Goal: Find contact information: Find contact information

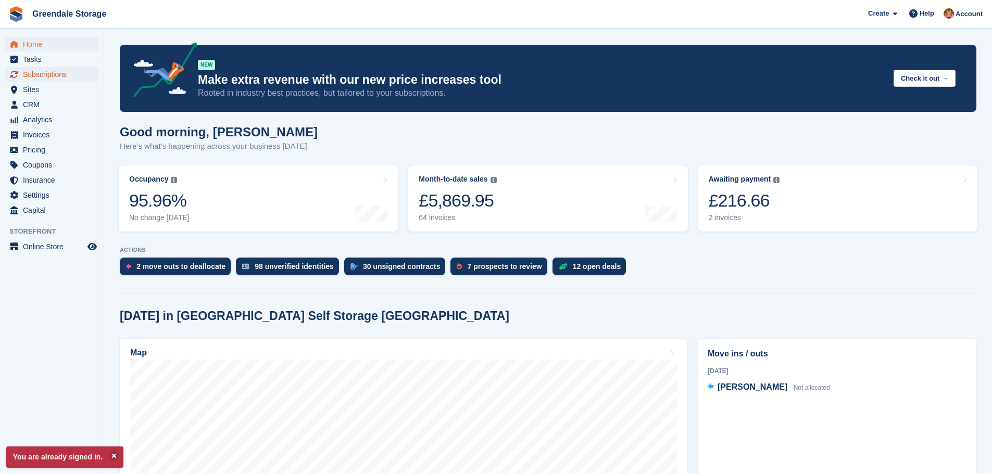
click at [36, 74] on span "Subscriptions" at bounding box center [54, 74] width 62 height 15
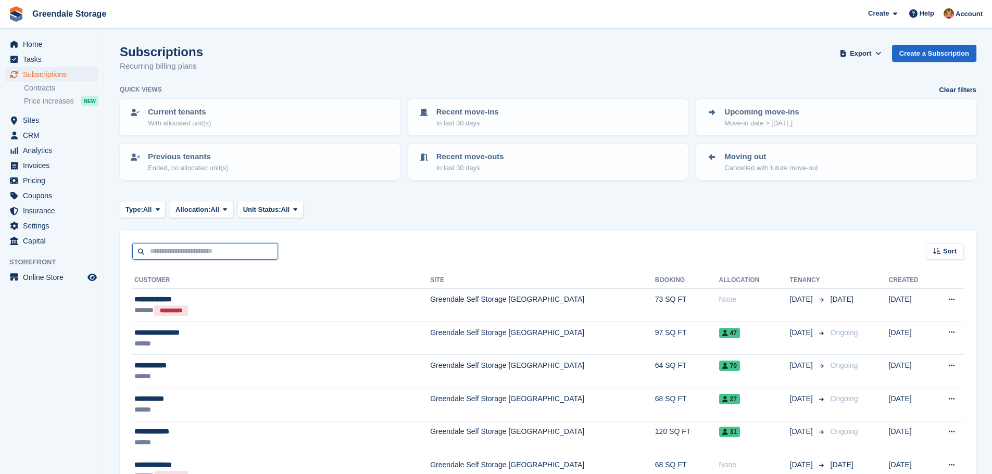
click at [174, 255] on input "text" at bounding box center [205, 251] width 146 height 17
type input "****"
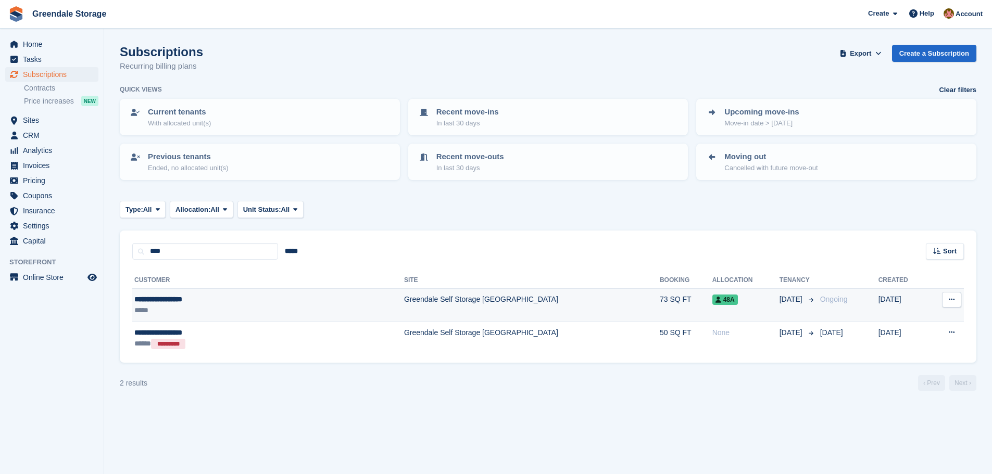
click at [404, 303] on td "Greendale Self Storage [GEOGRAPHIC_DATA]" at bounding box center [532, 305] width 256 height 33
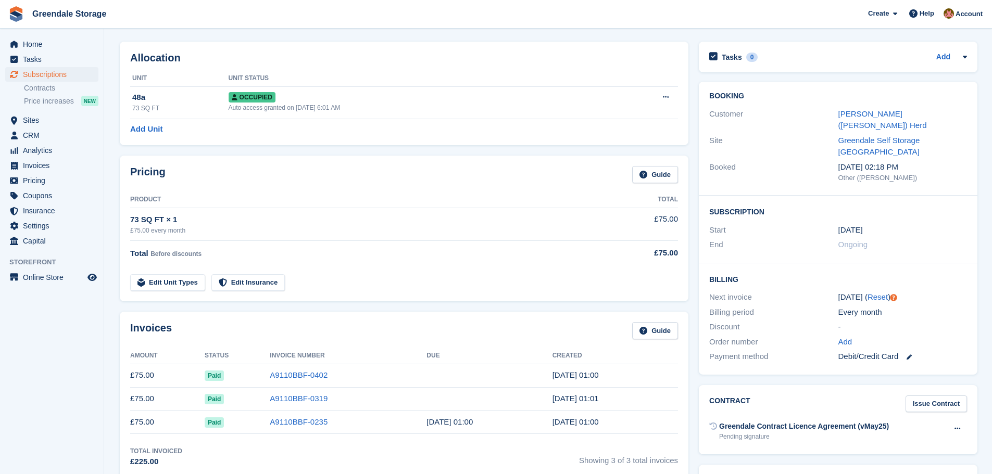
scroll to position [52, 0]
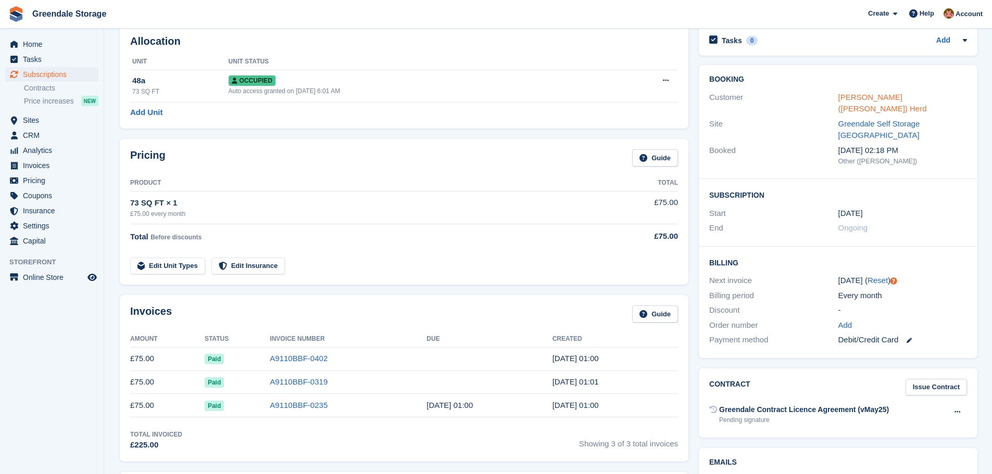
click at [848, 96] on link "Janine (Nick) Herd" at bounding box center [882, 103] width 89 height 21
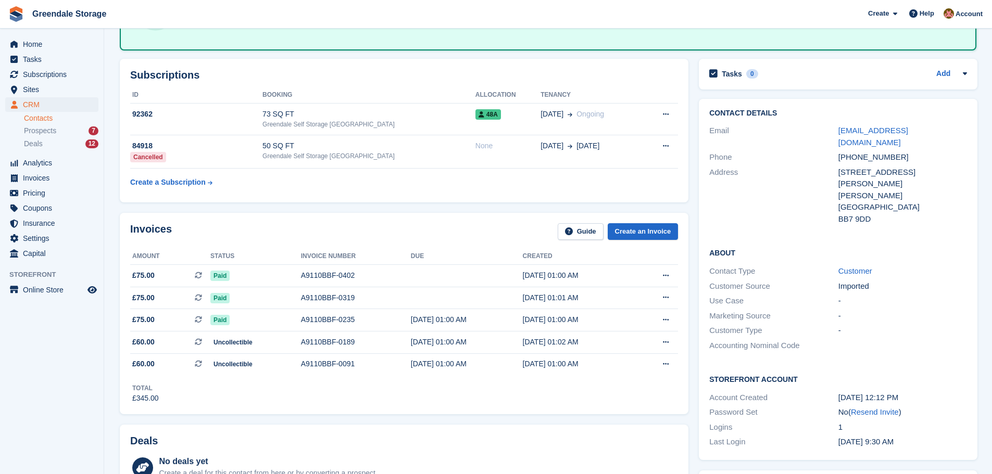
scroll to position [104, 0]
click at [873, 134] on link "jlstevenson@hotmail.co.uk" at bounding box center [873, 137] width 70 height 21
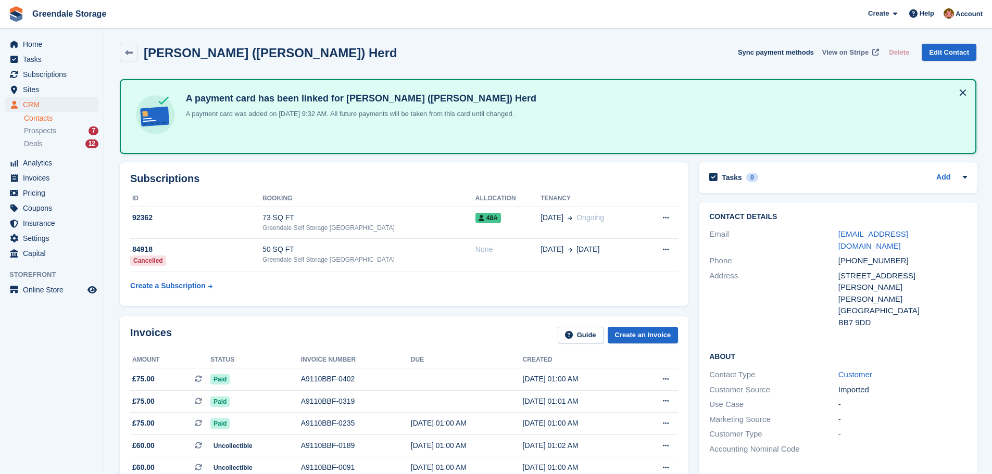
scroll to position [0, 0]
